Goal: Register for event/course

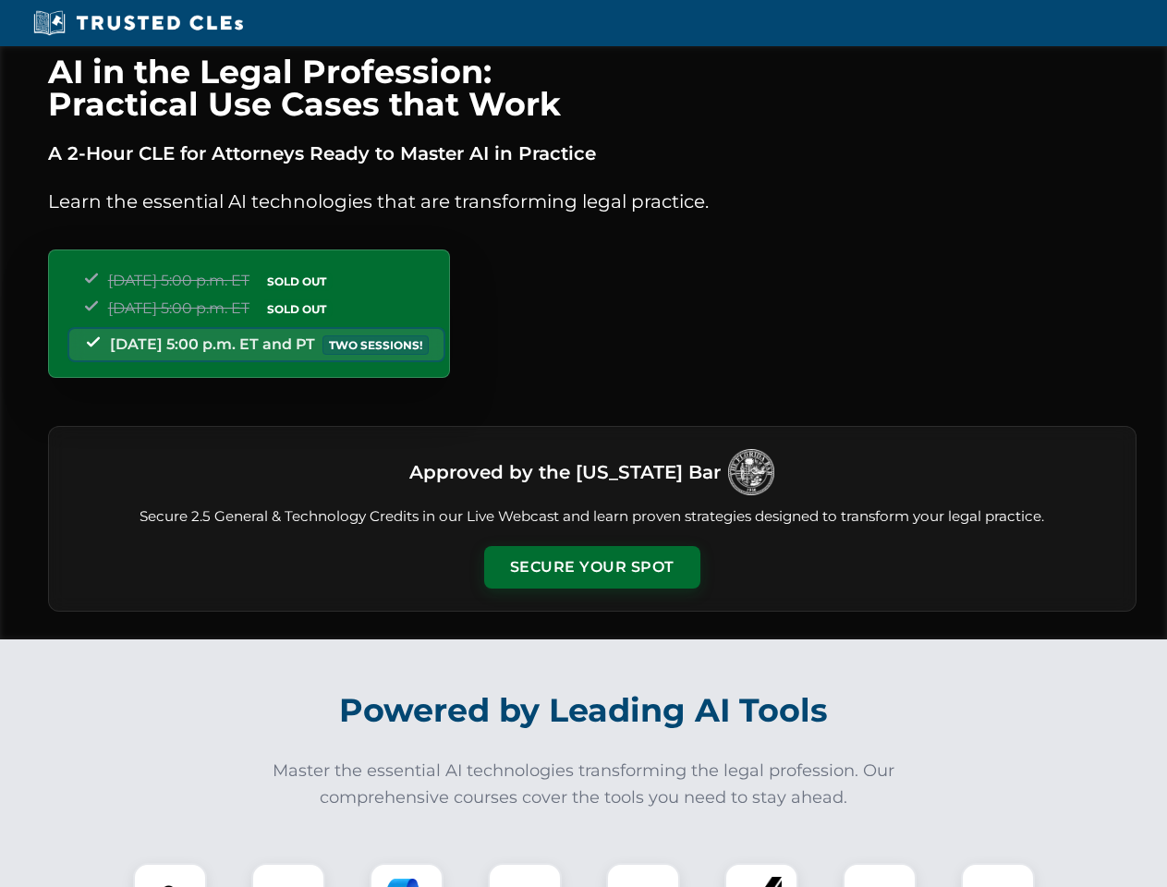
click at [591, 567] on button "Secure Your Spot" at bounding box center [592, 567] width 216 height 43
click at [170, 875] on img at bounding box center [170, 900] width 54 height 54
